Goal: Go to known website: Access a specific website the user already knows

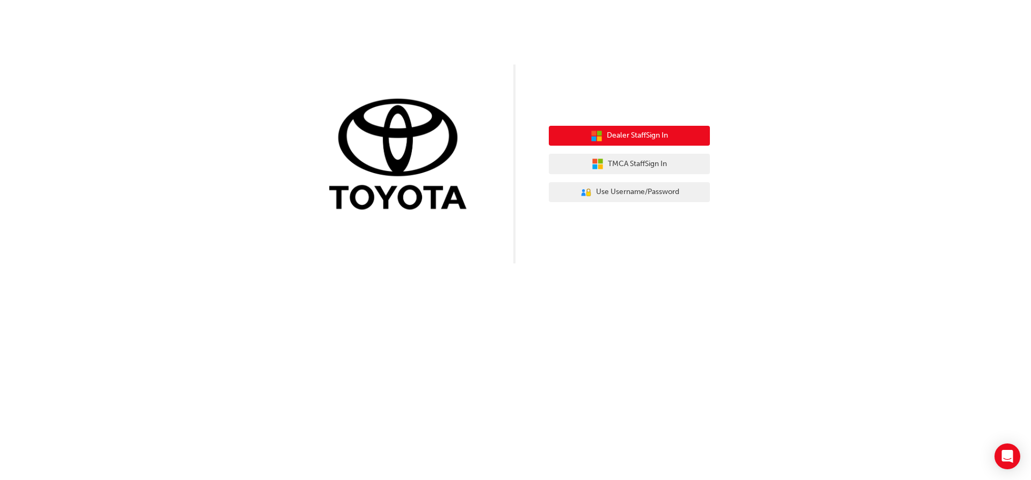
click at [607, 135] on span "Dealer Staff Sign In" at bounding box center [637, 135] width 61 height 12
